Goal: Information Seeking & Learning: Find specific fact

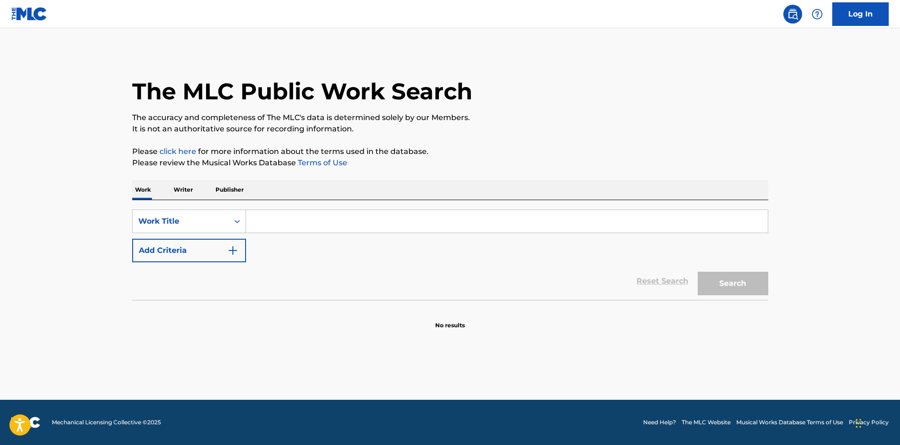
click at [282, 216] on input "Search Form" at bounding box center [507, 221] width 522 height 23
type input "yes baby"
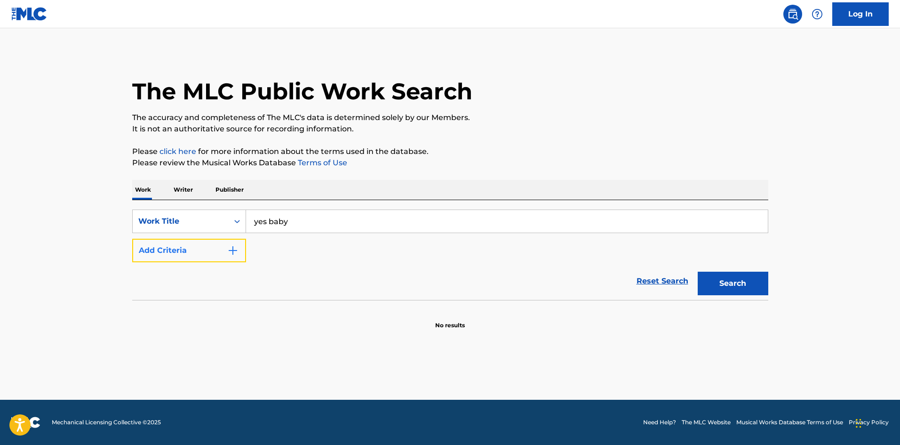
click at [177, 251] on button "Add Criteria" at bounding box center [189, 251] width 114 height 24
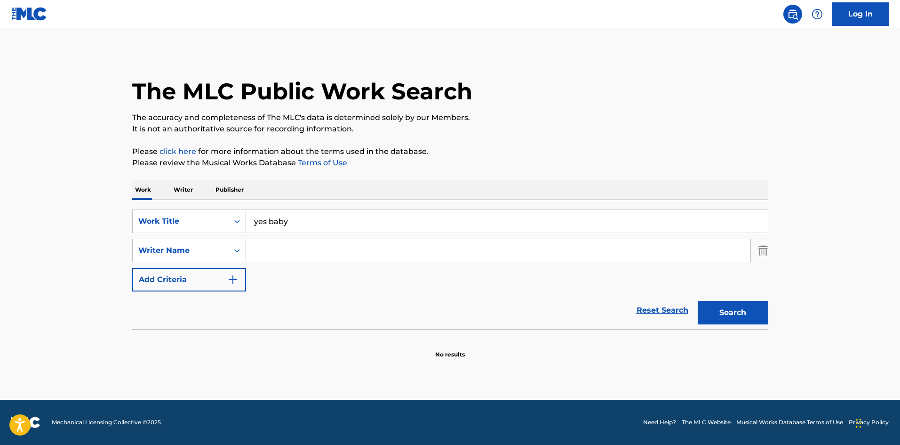
click at [278, 249] on input "Search Form" at bounding box center [498, 250] width 504 height 23
paste input "[PERSON_NAME]"
type input "[PERSON_NAME]"
click at [742, 316] on button "Search" at bounding box center [733, 313] width 71 height 24
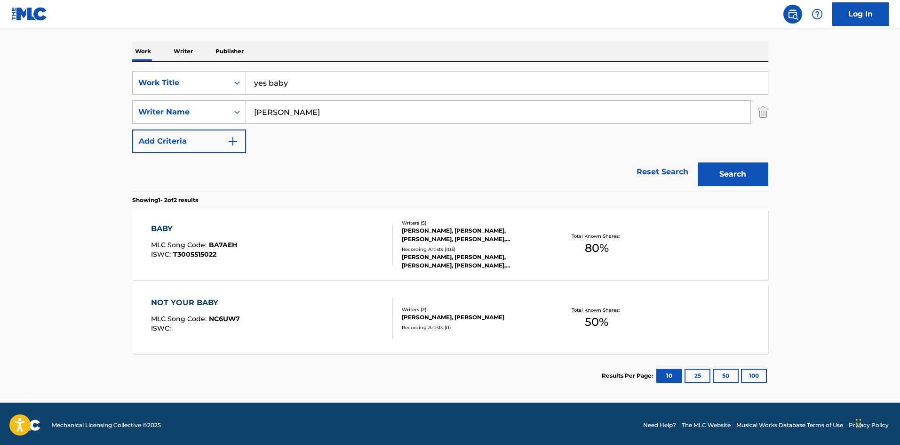
scroll to position [141, 0]
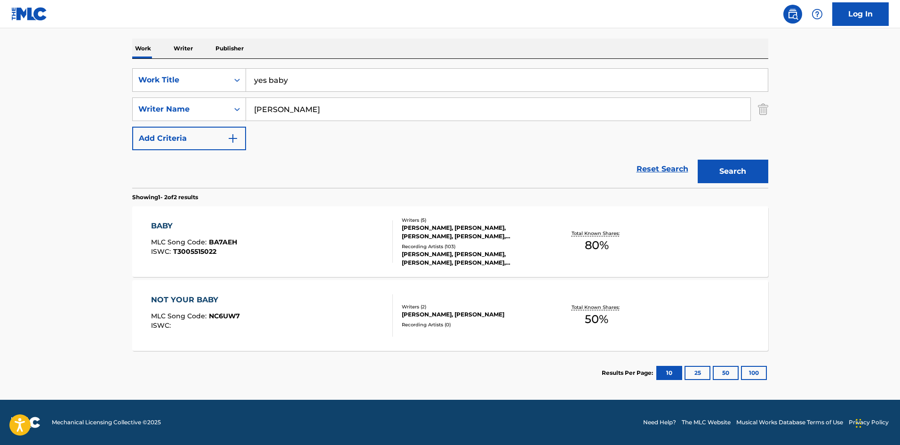
click at [326, 248] on div "BABY MLC Song Code : BA7AEH ISWC : T3005515022" at bounding box center [272, 241] width 242 height 42
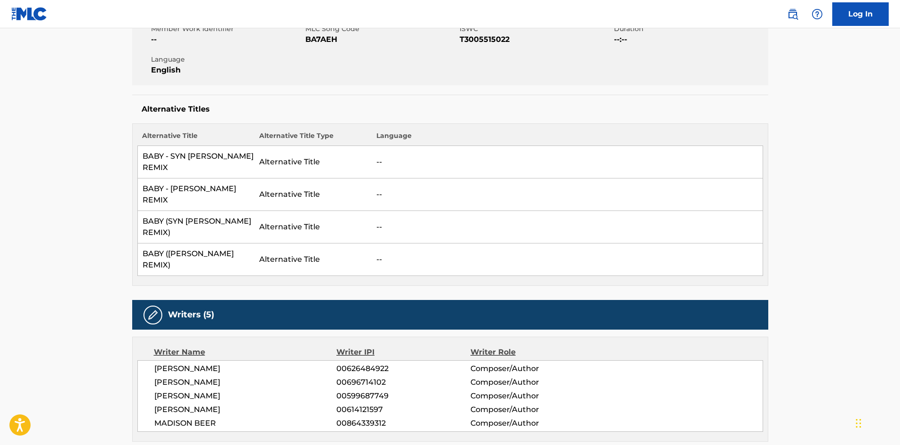
scroll to position [188, 0]
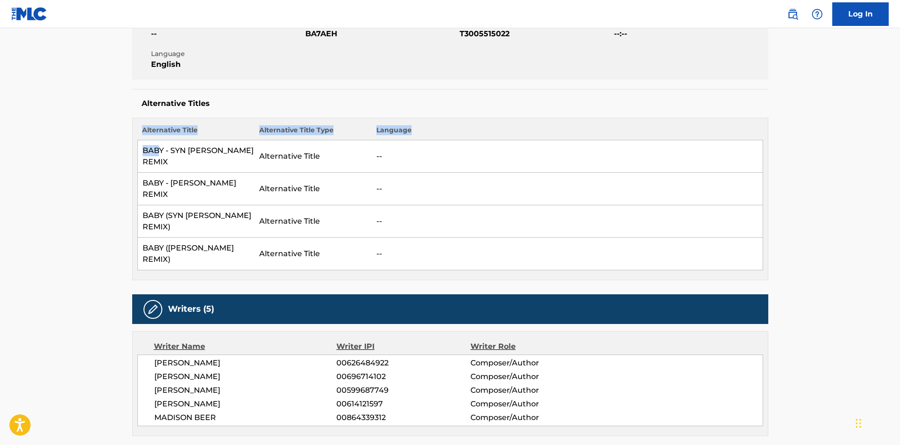
drag, startPoint x: 158, startPoint y: 153, endPoint x: 401, endPoint y: 228, distance: 255.0
click at [400, 228] on div "Alternative Title Alternative Title Type Language BABY - SYN [PERSON_NAME] REMI…" at bounding box center [450, 199] width 636 height 162
click at [536, 205] on td "--" at bounding box center [567, 221] width 391 height 32
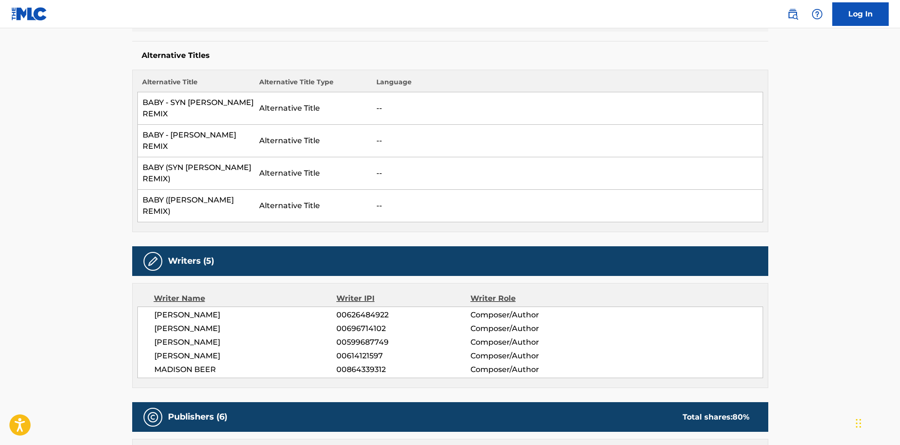
scroll to position [282, 0]
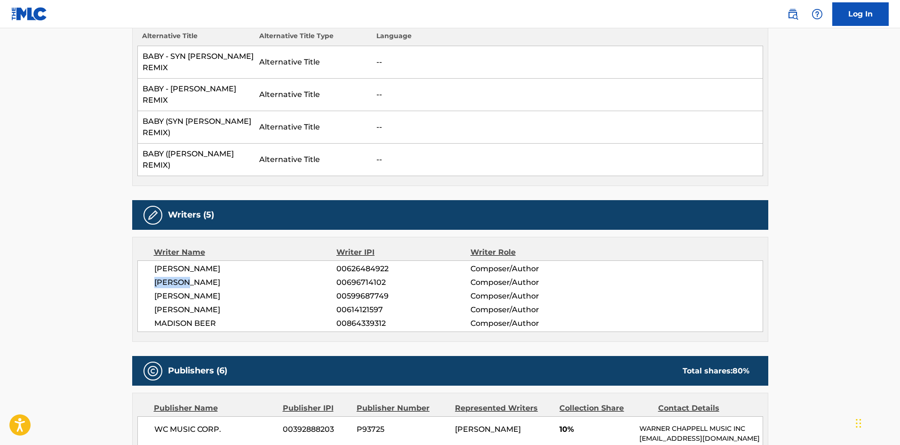
drag, startPoint x: 188, startPoint y: 237, endPoint x: 752, endPoint y: 247, distance: 564.2
click at [756, 260] on div "[PERSON_NAME] 00626484922 Composer/Author [PERSON_NAME] 00696714102 Composer/Au…" at bounding box center [450, 296] width 626 height 72
click at [201, 290] on span "[PERSON_NAME]" at bounding box center [245, 295] width 183 height 11
copy span "DUSSOLLIET"
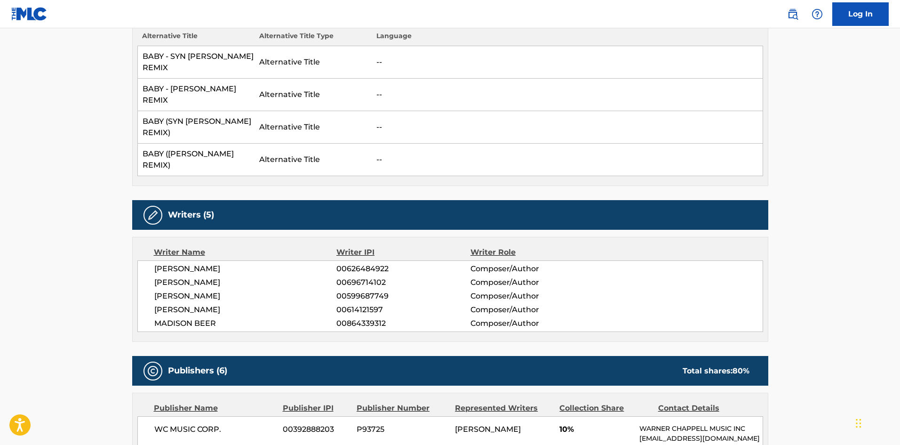
click at [236, 304] on span "[PERSON_NAME]" at bounding box center [245, 309] width 183 height 11
copy span "[PERSON_NAME]"
click at [202, 318] on span "MADISON BEER" at bounding box center [245, 323] width 183 height 11
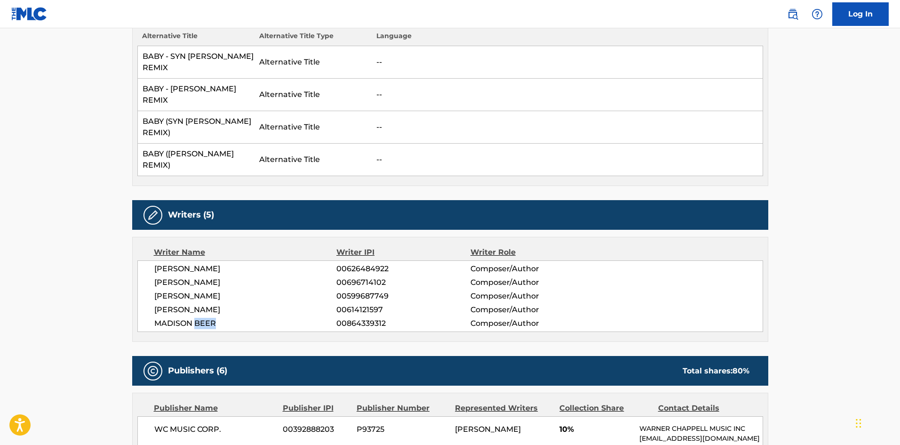
copy span "BEER"
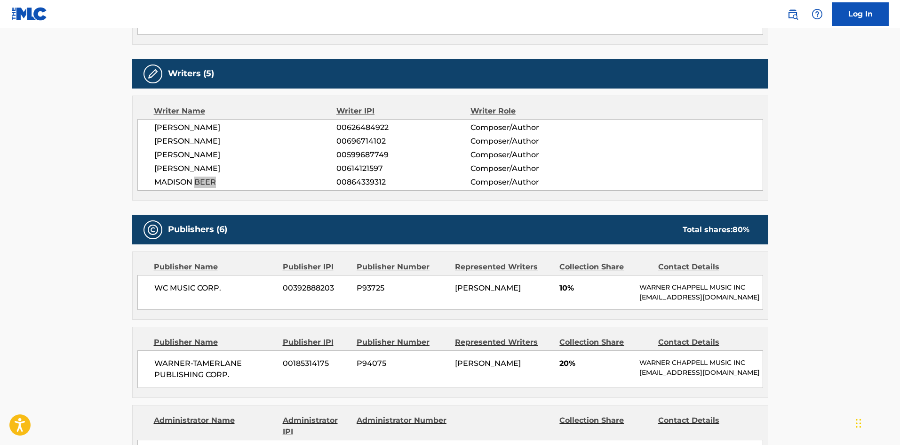
scroll to position [518, 0]
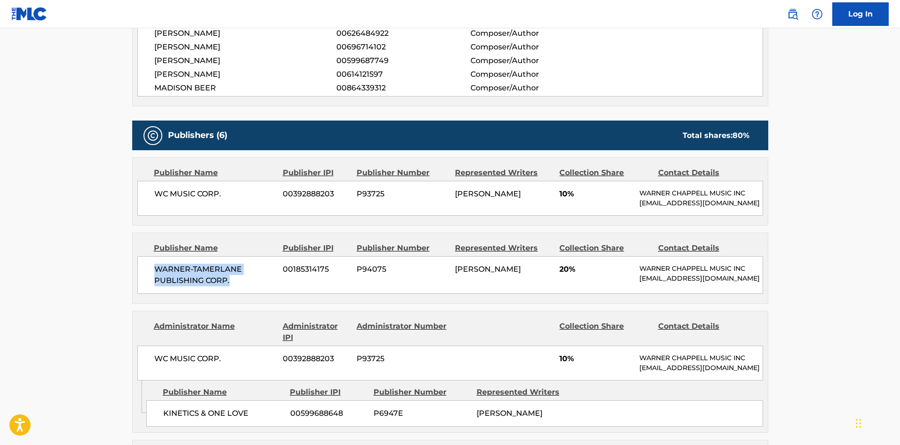
drag, startPoint x: 153, startPoint y: 231, endPoint x: 232, endPoint y: 251, distance: 81.6
click at [232, 256] on div "WARNER-[PERSON_NAME] PUBLISHING CORP. 00185314175 P94075 [PERSON_NAME] 20% [PER…" at bounding box center [450, 275] width 626 height 38
copy span "WARNER-TAMERLANE PUBLISHING CORP."
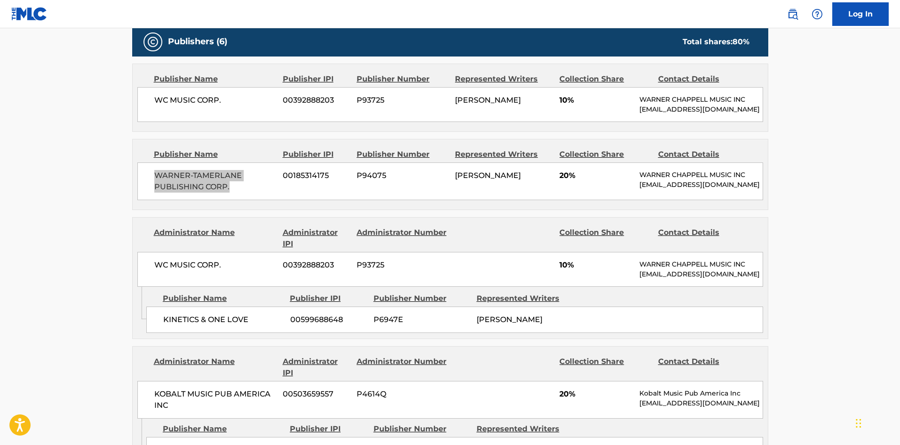
scroll to position [612, 0]
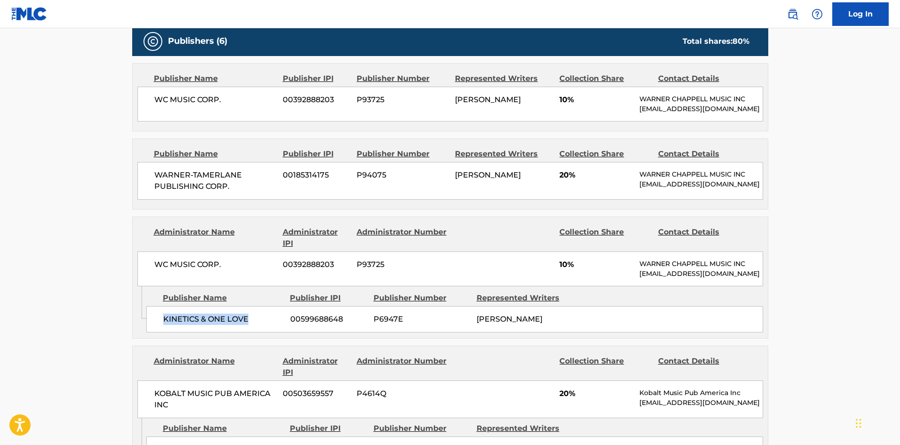
drag, startPoint x: 222, startPoint y: 301, endPoint x: 164, endPoint y: 302, distance: 57.4
click at [164, 306] on div "KINETICS & ONE LOVE 00599688648 P6947E [PERSON_NAME]" at bounding box center [454, 319] width 617 height 26
copy span "KINETICS & ONE LOVE"
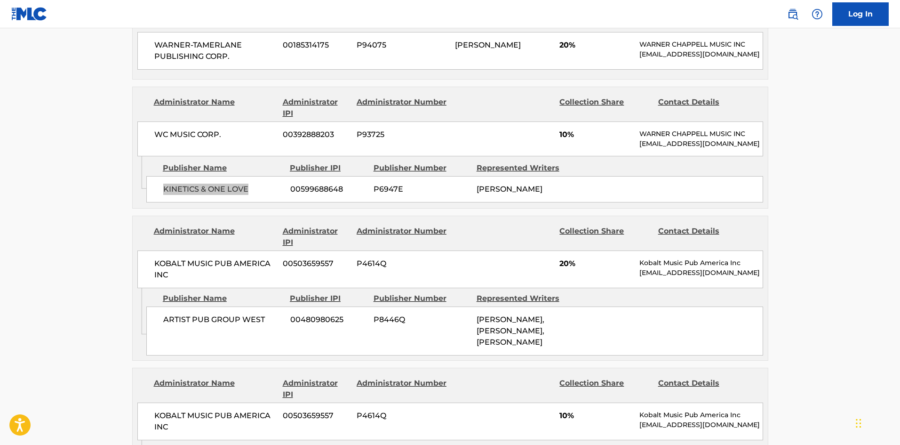
scroll to position [753, 0]
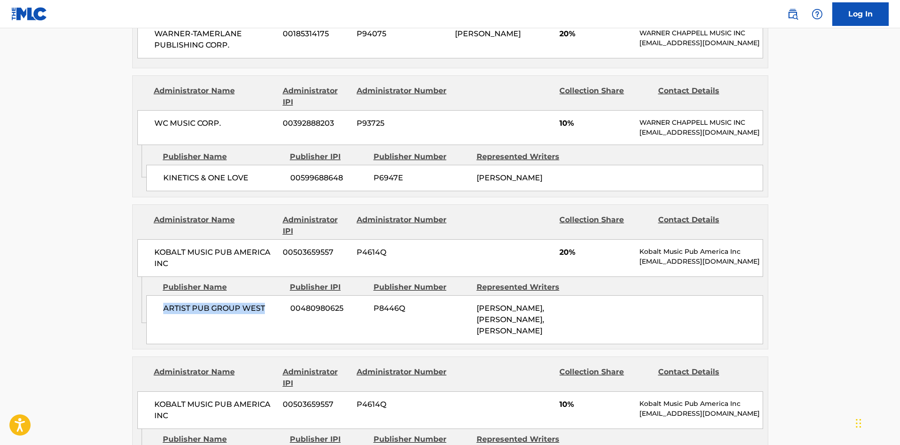
drag, startPoint x: 174, startPoint y: 288, endPoint x: 264, endPoint y: 287, distance: 90.8
click at [264, 295] on div "ARTIST PUB GROUP WEST 00480980625 P8446Q [PERSON_NAME], [PERSON_NAME], [PERSON_…" at bounding box center [454, 319] width 617 height 49
copy span "ARTIST PUB GROUP WEST"
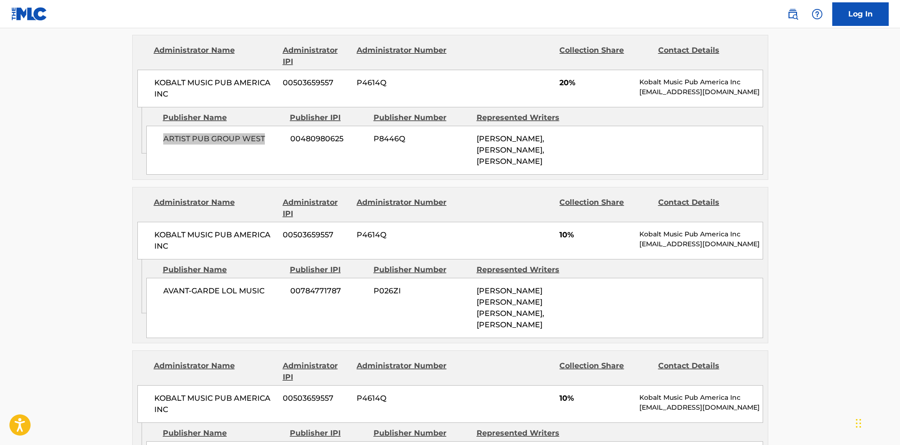
scroll to position [988, 0]
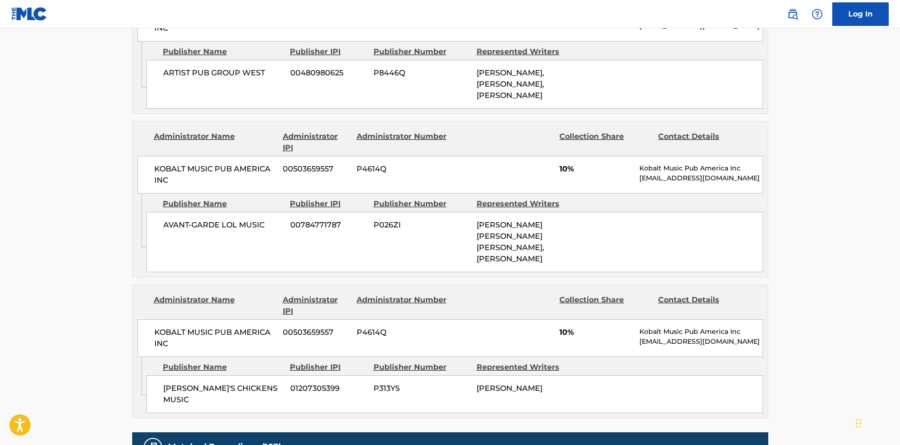
click at [224, 219] on span "AVANT-GARDE LOL MUSIC" at bounding box center [223, 224] width 120 height 11
copy div "AVANT-GARDE LOL MUSIC"
drag, startPoint x: 155, startPoint y: 311, endPoint x: 227, endPoint y: 336, distance: 76.3
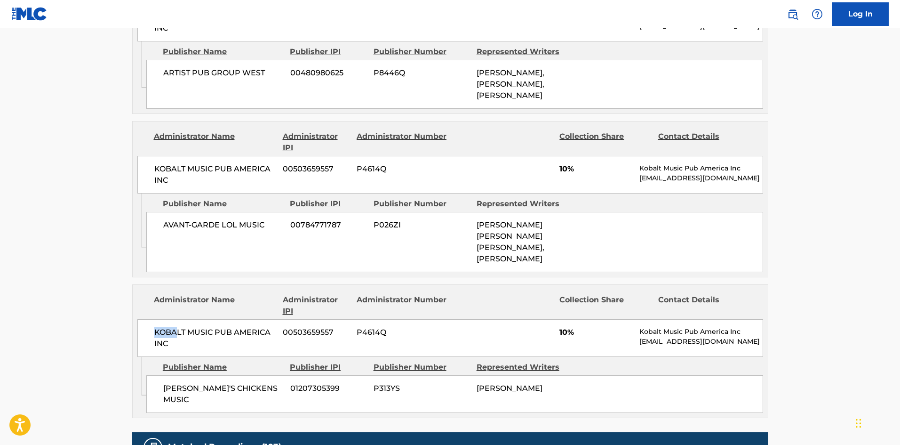
click at [176, 327] on span "KOBALT MUSIC PUB AMERICA INC" at bounding box center [215, 338] width 122 height 23
click at [231, 383] on span "[PERSON_NAME]'S CHICKENS MUSIC" at bounding box center [223, 394] width 120 height 23
copy div "[PERSON_NAME]'S CHICKENS MUSIC"
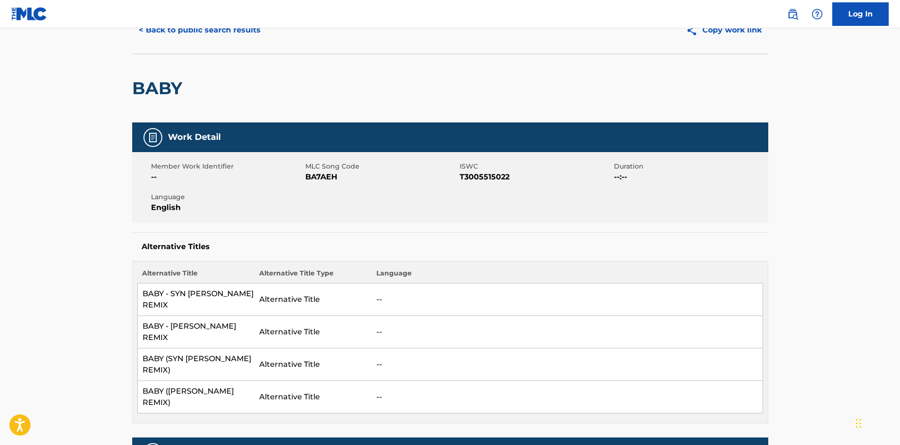
scroll to position [0, 0]
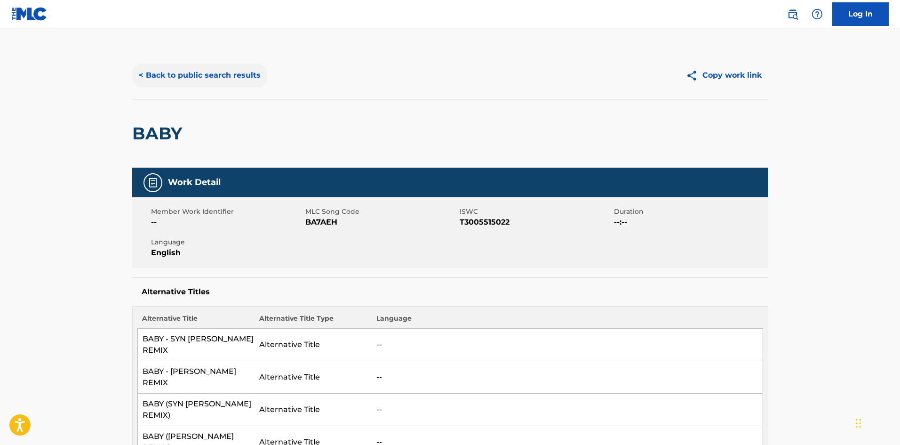
click at [146, 81] on button "< Back to public search results" at bounding box center [199, 76] width 135 height 24
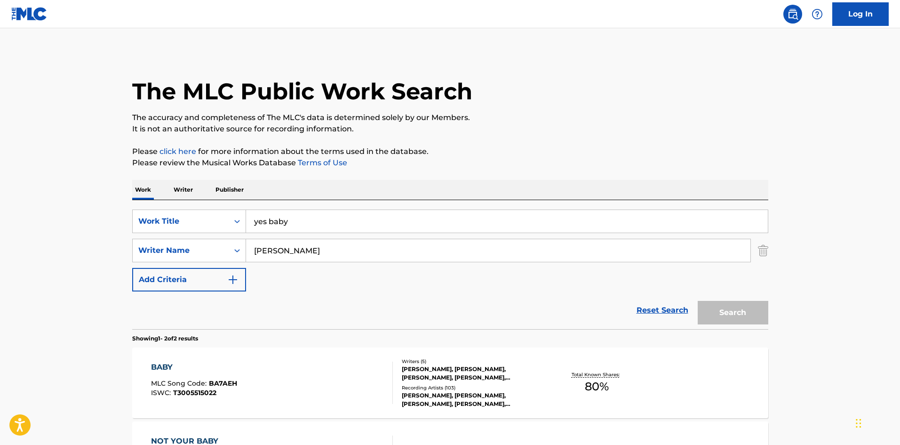
scroll to position [88, 0]
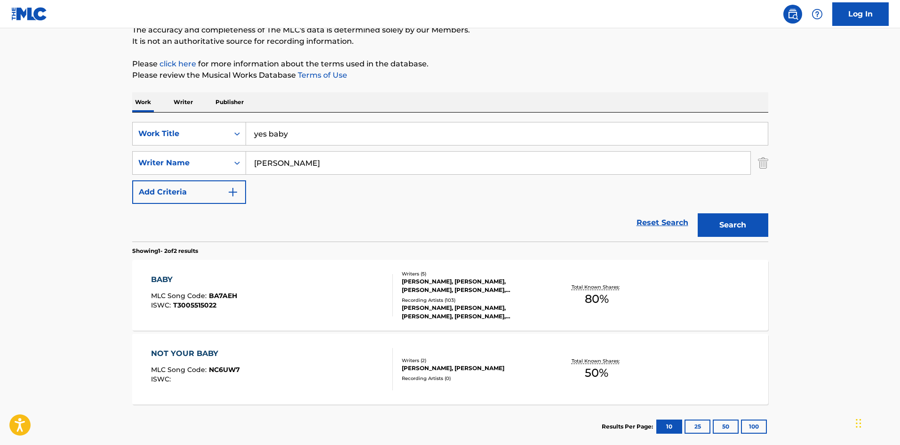
click at [293, 135] on input "yes baby" at bounding box center [507, 133] width 522 height 23
paste input "BURGER DOG"
type input "BURGER DOG"
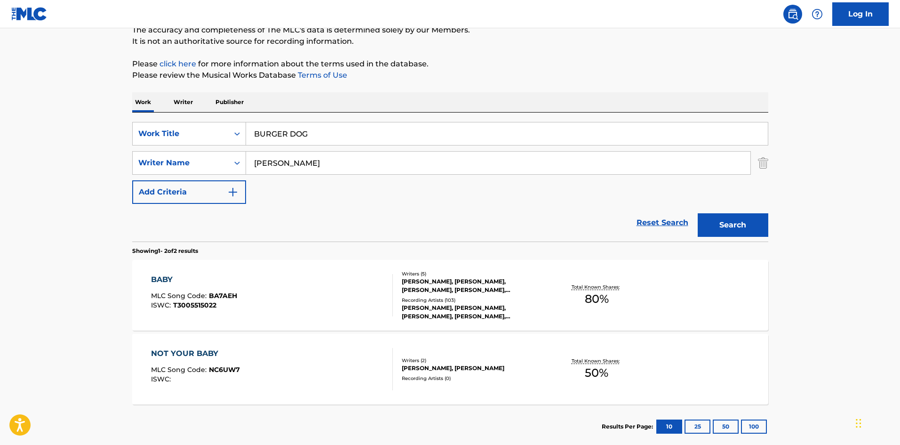
click at [276, 167] on input "[PERSON_NAME]" at bounding box center [498, 163] width 504 height 23
type input "[PERSON_NAME]"
click at [698, 213] on button "Search" at bounding box center [733, 225] width 71 height 24
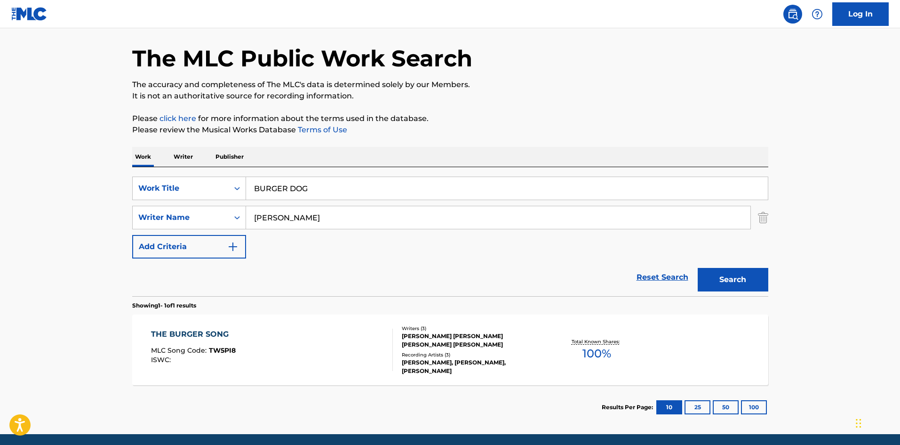
scroll to position [47, 0]
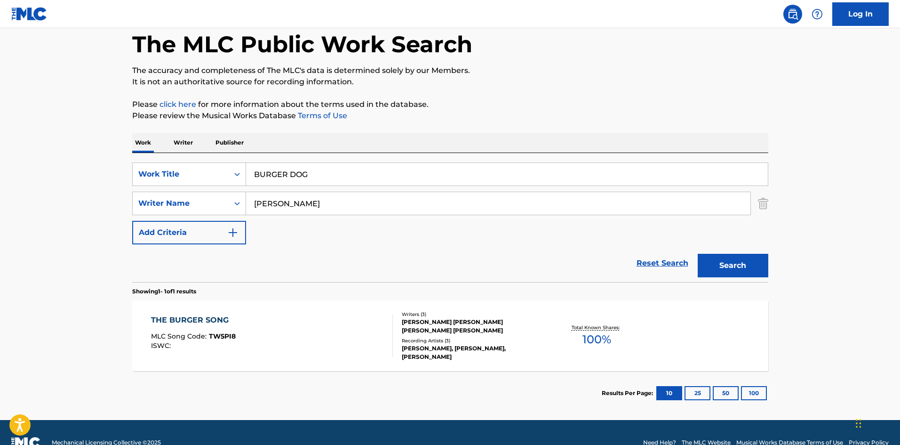
click at [205, 314] on div "THE BURGER SONG" at bounding box center [193, 319] width 85 height 11
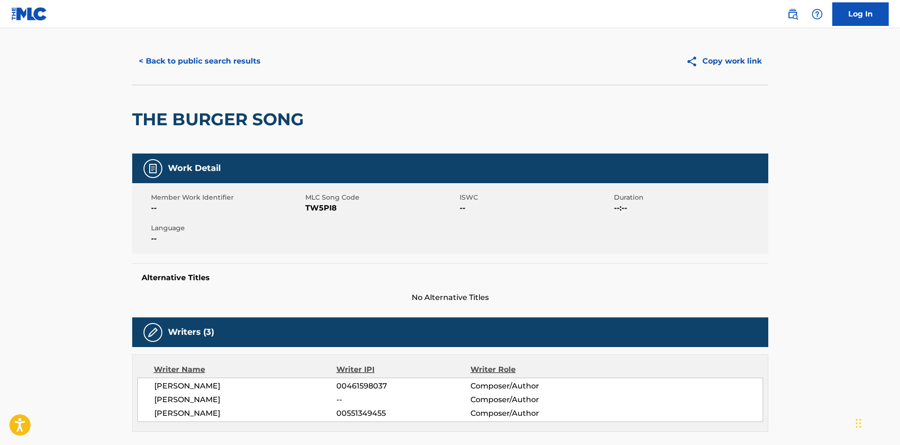
scroll to position [5, 0]
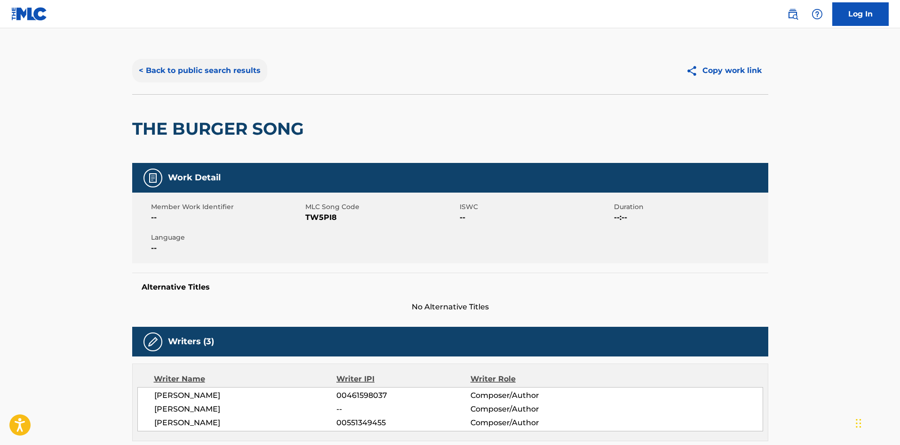
click at [175, 70] on button "< Back to public search results" at bounding box center [199, 71] width 135 height 24
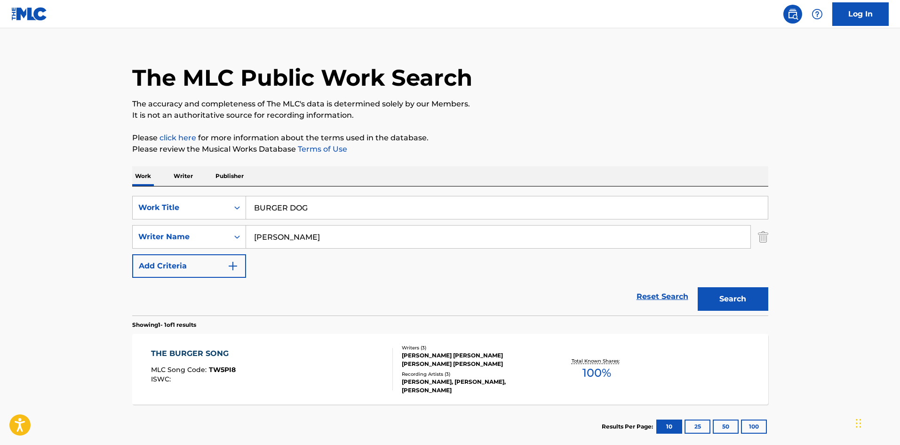
click at [291, 211] on input "BURGER DOG" at bounding box center [507, 207] width 522 height 23
click at [291, 210] on input "BURGER DOG" at bounding box center [507, 207] width 522 height 23
click at [291, 209] on input "BURGER DOG" at bounding box center [507, 207] width 522 height 23
drag, startPoint x: 291, startPoint y: 209, endPoint x: 276, endPoint y: 207, distance: 15.3
click at [276, 207] on input "BURGER DOG" at bounding box center [507, 207] width 522 height 23
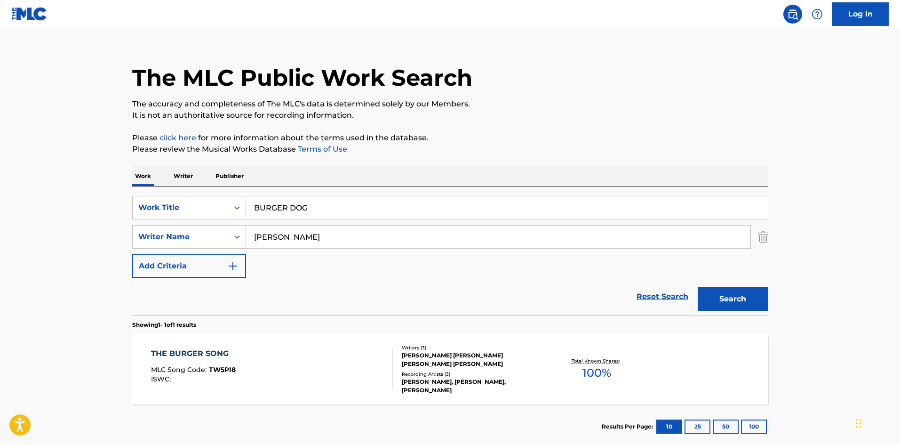
click at [276, 207] on input "BURGER DOG" at bounding box center [507, 207] width 522 height 23
paste input "BLUEY MINISODES"
type input "BLUEY MINISODES BURGER DOG"
click at [718, 303] on button "Search" at bounding box center [733, 299] width 71 height 24
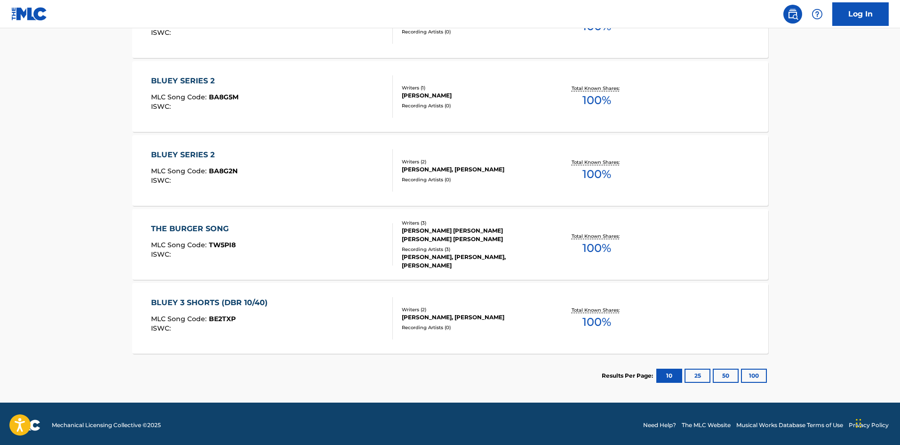
scroll to position [437, 0]
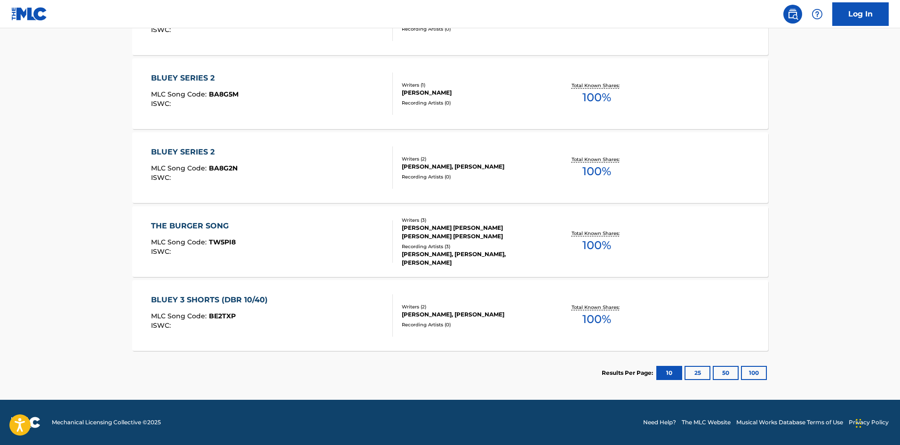
click at [282, 235] on div "THE BURGER SONG MLC Song Code : TW5PI8 ISWC :" at bounding box center [272, 241] width 242 height 42
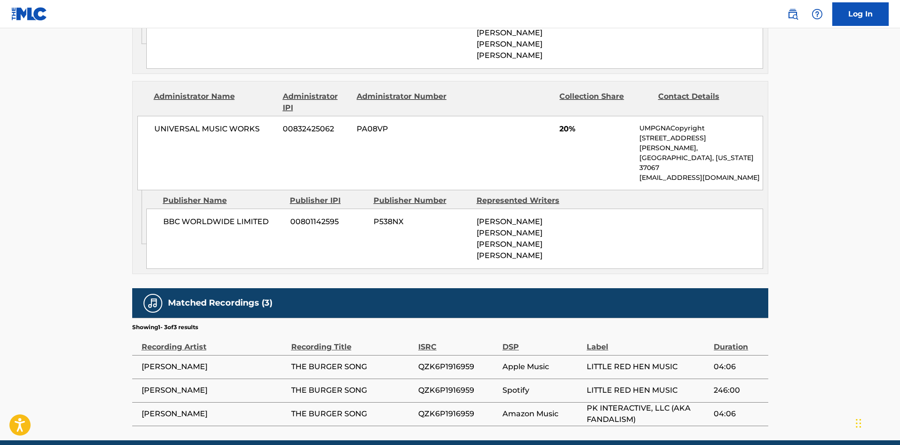
scroll to position [616, 0]
